Goal: Task Accomplishment & Management: Complete application form

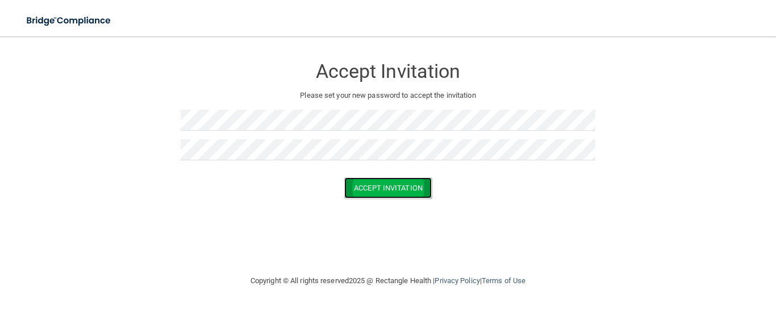
click at [372, 185] on button "Accept Invitation" at bounding box center [387, 187] width 87 height 21
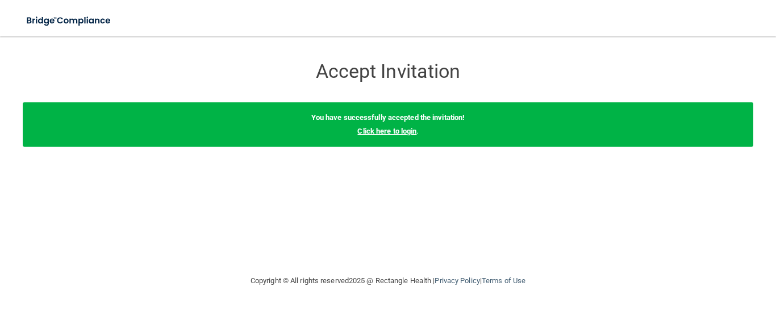
click at [375, 132] on link "Click here to login" at bounding box center [386, 131] width 59 height 9
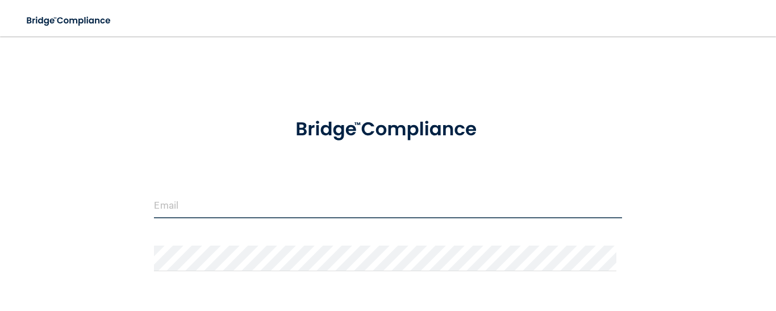
click at [286, 207] on input "email" at bounding box center [388, 206] width 468 height 26
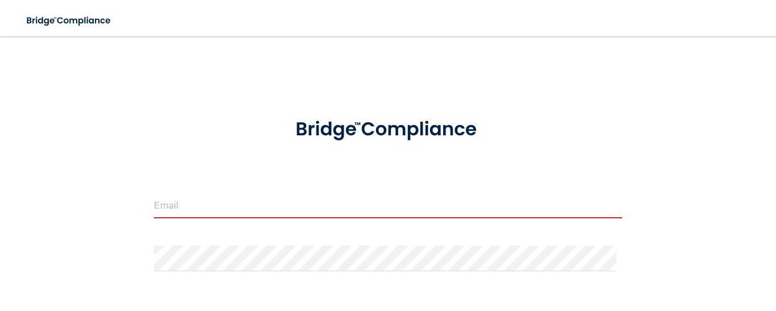
type input "[EMAIL_ADDRESS][DOMAIN_NAME]"
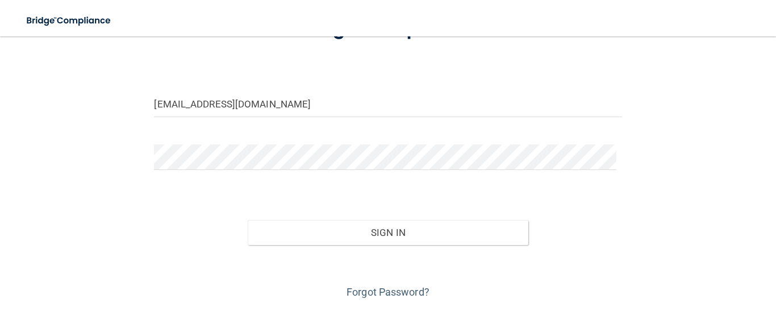
scroll to position [137, 0]
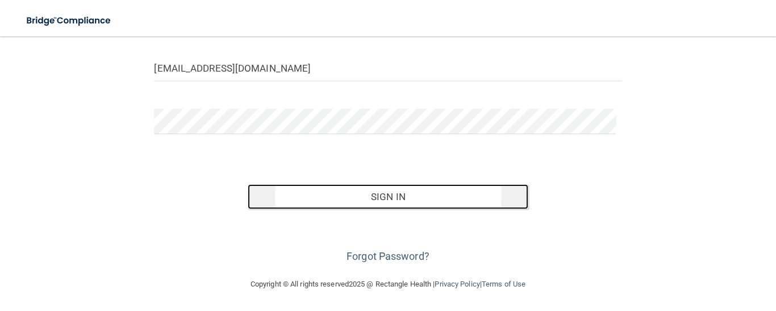
click at [446, 191] on button "Sign In" at bounding box center [388, 196] width 281 height 25
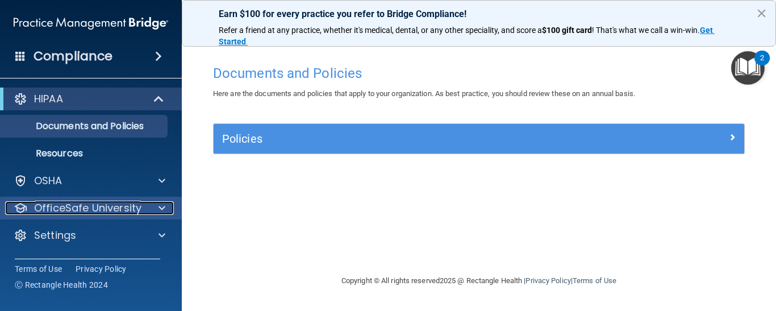
click at [153, 205] on div at bounding box center [160, 208] width 28 height 14
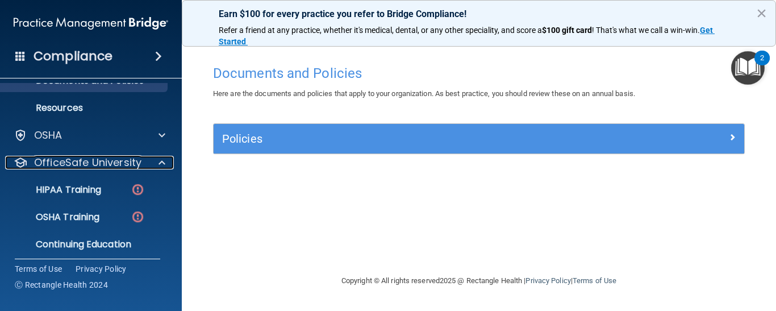
scroll to position [68, 0]
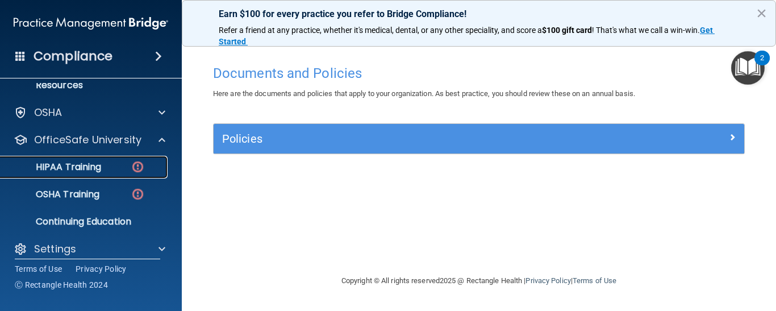
click at [84, 170] on p "HIPAA Training" at bounding box center [54, 166] width 94 height 11
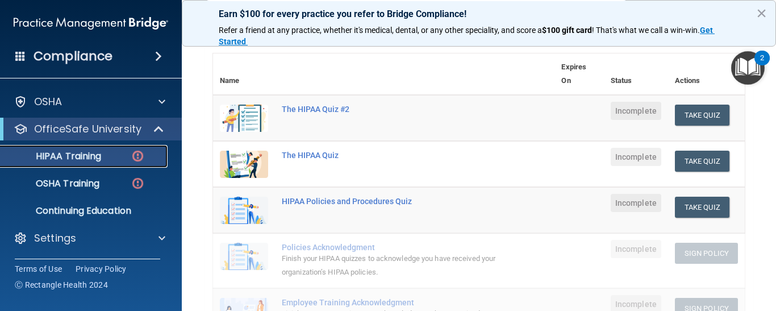
scroll to position [123, 0]
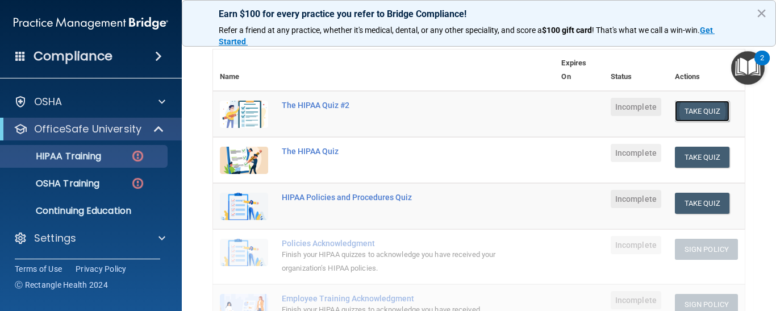
click at [692, 110] on button "Take Quiz" at bounding box center [702, 111] width 55 height 21
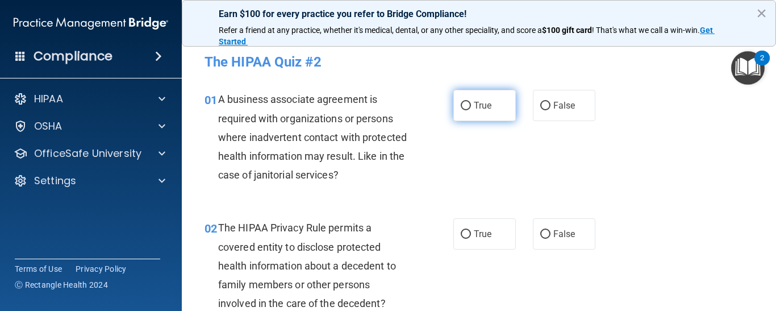
click at [461, 105] on input "True" at bounding box center [466, 106] width 10 height 9
radio input "true"
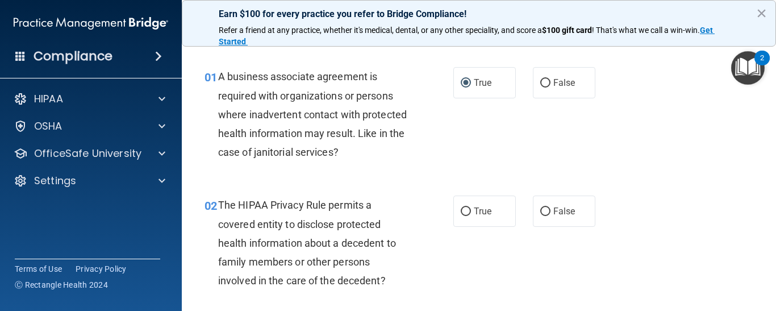
scroll to position [114, 0]
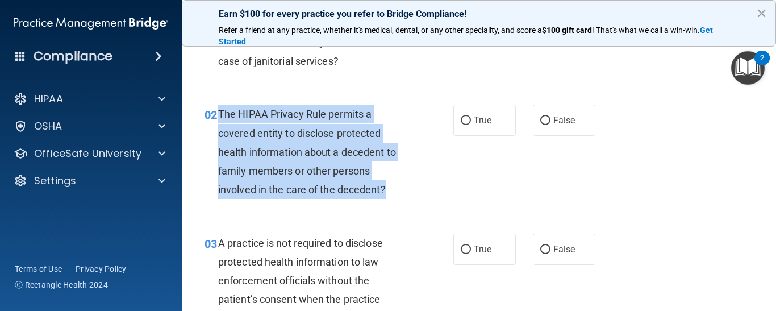
drag, startPoint x: 390, startPoint y: 194, endPoint x: 219, endPoint y: 119, distance: 186.2
click at [219, 119] on div "The HIPAA Privacy Rule permits a covered entity to disclose protected health in…" at bounding box center [317, 152] width 199 height 94
copy span "The HIPAA Privacy Rule permits a covered entity to disclose protected health in…"
click at [427, 160] on div "02 The HIPAA Privacy Rule permits a covered entity to disclose protected health…" at bounding box center [328, 155] width 283 height 100
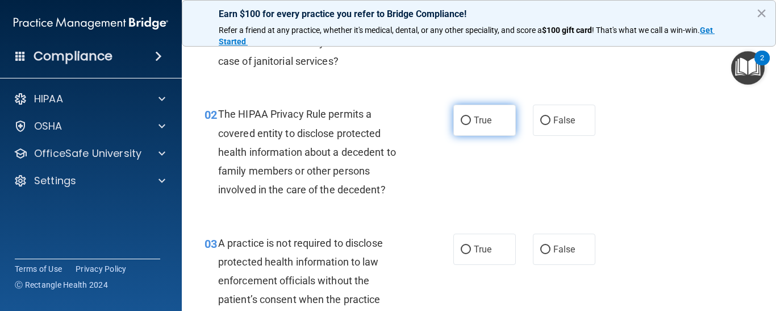
click at [461, 121] on input "True" at bounding box center [466, 120] width 10 height 9
radio input "true"
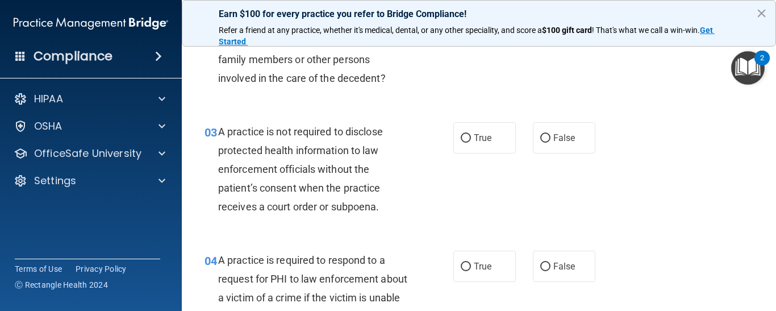
scroll to position [227, 0]
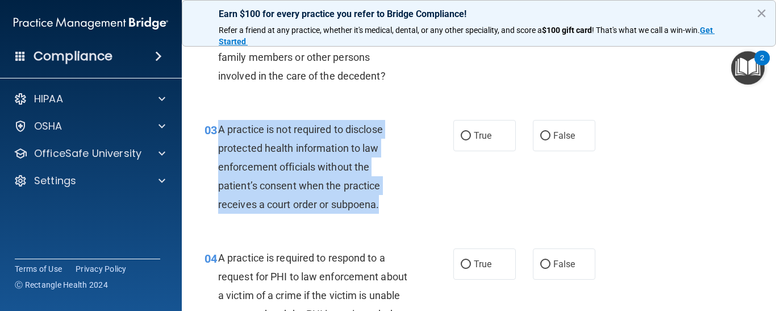
drag, startPoint x: 383, startPoint y: 212, endPoint x: 218, endPoint y: 132, distance: 183.4
click at [218, 132] on div "A practice is not required to disclose protected health information to law enfo…" at bounding box center [317, 167] width 199 height 94
copy span "A practice is not required to disclose protected health information to law enfo…"
click at [540, 136] on input "False" at bounding box center [545, 136] width 10 height 9
radio input "true"
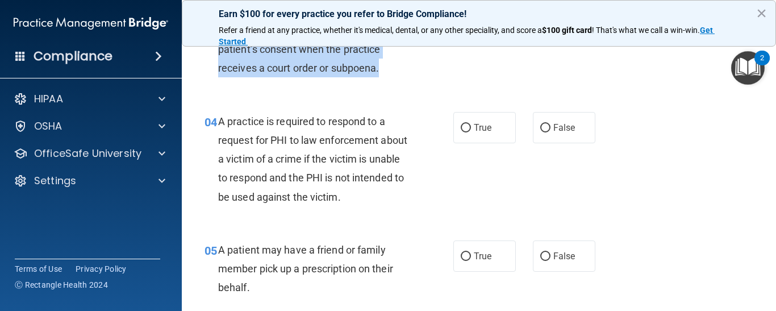
scroll to position [386, 0]
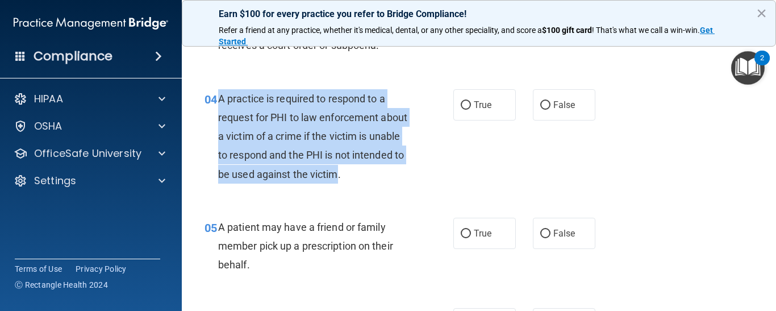
drag, startPoint x: 218, startPoint y: 97, endPoint x: 392, endPoint y: 174, distance: 190.2
click at [392, 174] on span "A practice is required to respond to a request for PHI to law enforcement about…" at bounding box center [312, 136] width 189 height 87
copy span "A practice is required to respond to a request for PHI to law enforcement about…"
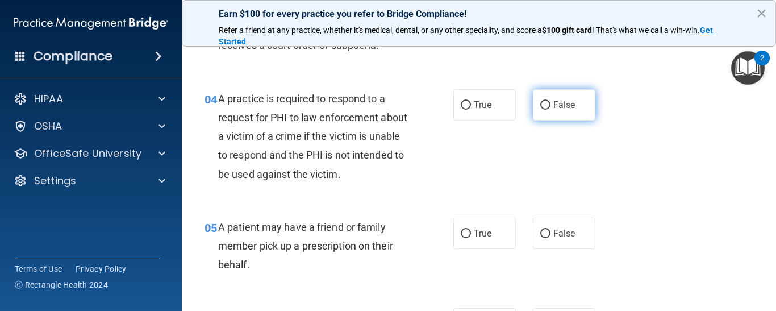
click at [546, 105] on label "False" at bounding box center [564, 104] width 62 height 31
click at [546, 105] on input "False" at bounding box center [545, 105] width 10 height 9
radio input "true"
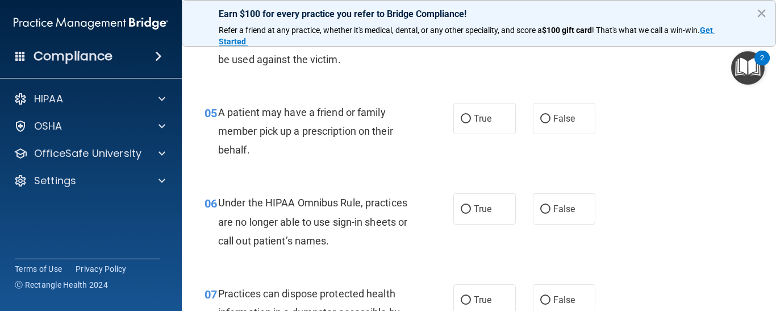
scroll to position [486, 0]
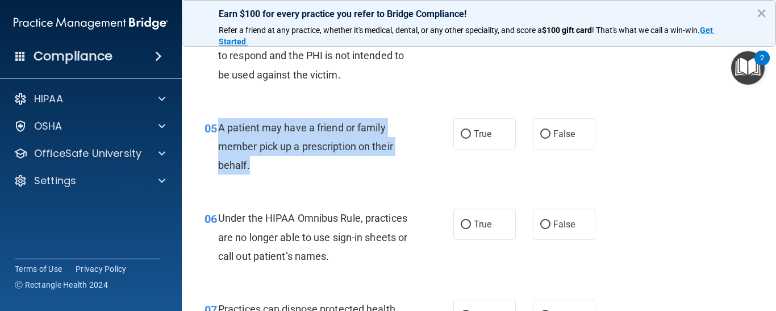
drag, startPoint x: 218, startPoint y: 126, endPoint x: 391, endPoint y: 158, distance: 176.2
click at [391, 158] on div "A patient may have a friend or family member pick up a prescription on their be…" at bounding box center [317, 146] width 199 height 57
copy span "A patient may have a friend or family member pick up a prescription on their be…"
click at [464, 132] on input "True" at bounding box center [466, 134] width 10 height 9
radio input "true"
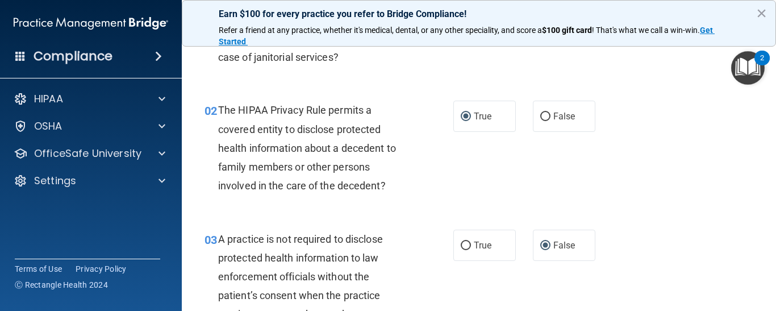
scroll to position [0, 0]
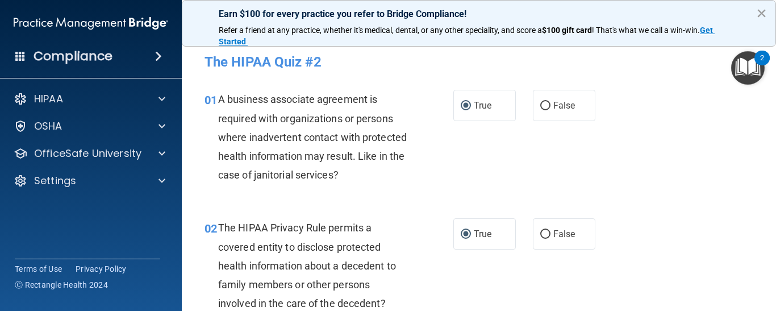
click at [761, 12] on button "×" at bounding box center [761, 13] width 11 height 18
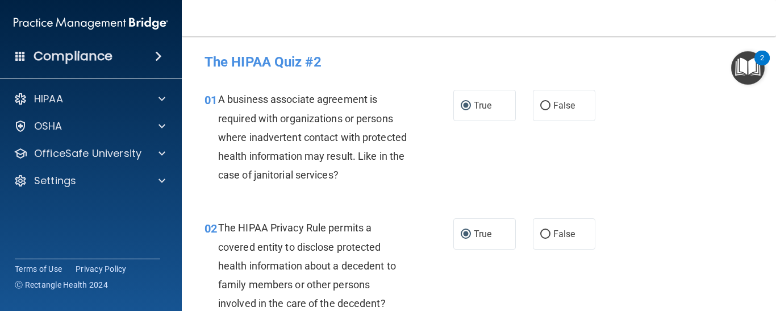
click at [752, 64] on img "Open Resource Center, 2 new notifications" at bounding box center [748, 68] width 34 height 34
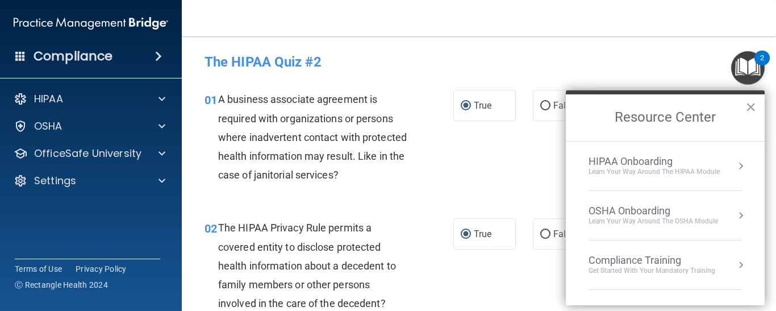
click at [735, 168] on button "Resource Center" at bounding box center [740, 165] width 11 height 11
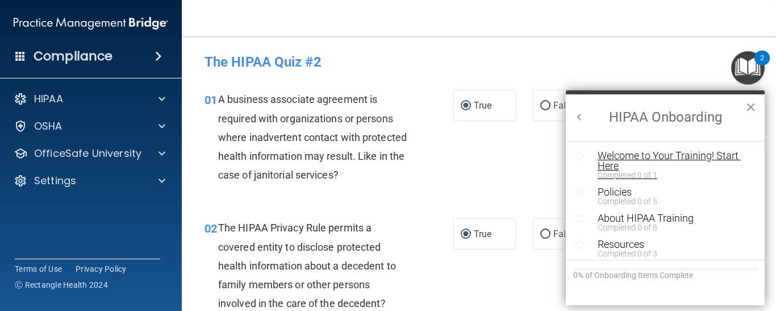
click at [628, 161] on div "Welcome to Your Training! Start Here" at bounding box center [670, 161] width 144 height 20
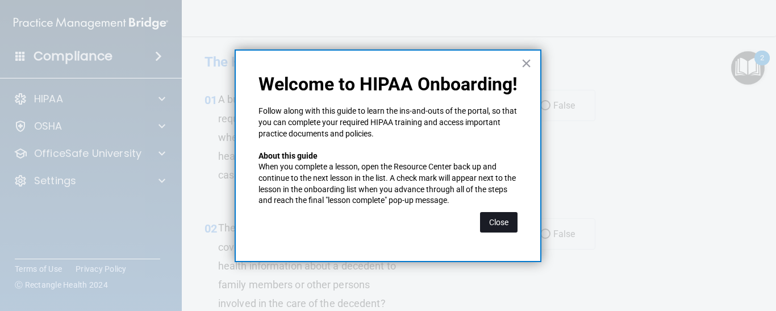
click at [499, 224] on button "Close" at bounding box center [498, 222] width 37 height 20
